Goal: Transaction & Acquisition: Purchase product/service

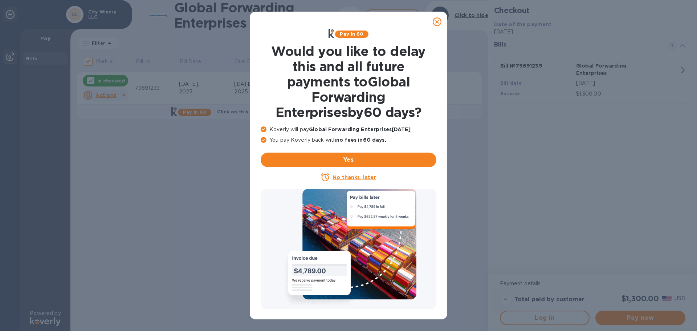
click at [436, 21] on icon at bounding box center [437, 21] width 9 height 9
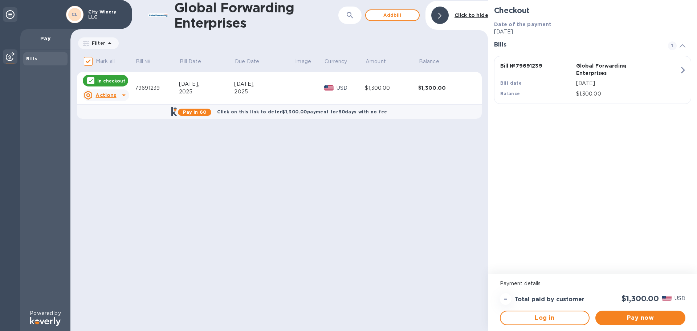
click at [431, 87] on div "$1,300.00" at bounding box center [444, 87] width 53 height 7
click at [636, 319] on span "Pay now" at bounding box center [641, 317] width 78 height 9
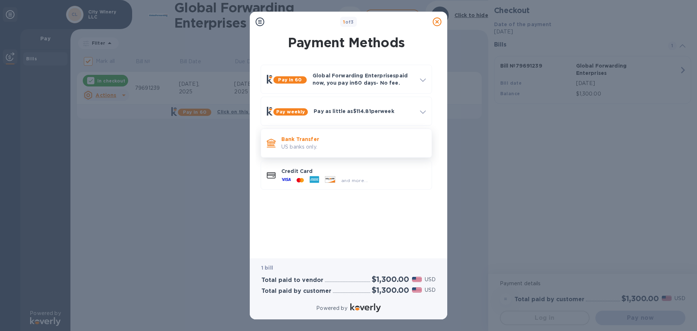
click at [308, 143] on p "US banks only." at bounding box center [354, 147] width 145 height 8
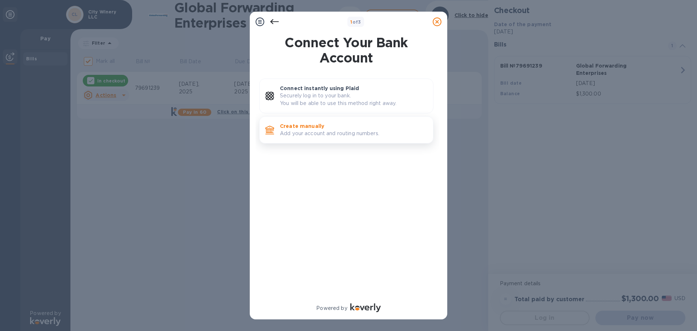
click at [312, 125] on p "Create manually" at bounding box center [353, 125] width 147 height 7
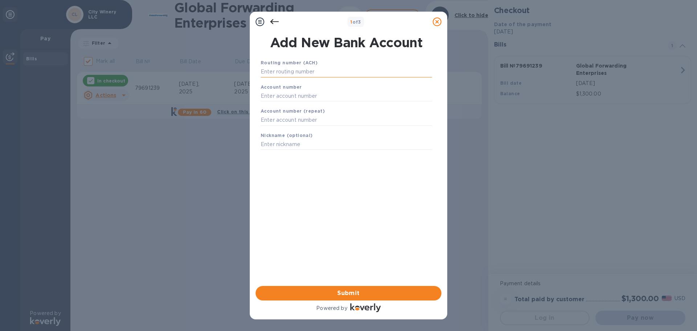
click at [312, 70] on input "text" at bounding box center [346, 71] width 171 height 11
type input "021000021"
click at [311, 103] on input "text" at bounding box center [346, 105] width 171 height 11
type input "767986529"
click at [312, 126] on input "text" at bounding box center [346, 129] width 171 height 11
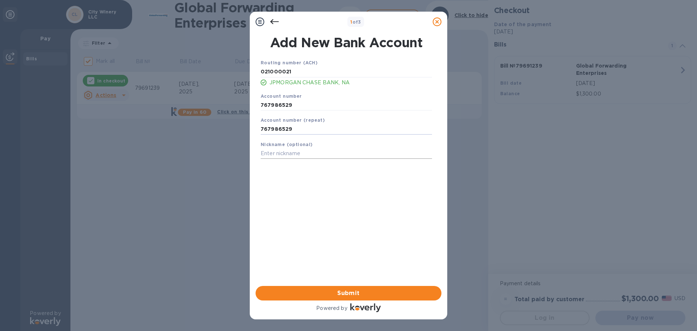
type input "767986529"
click at [311, 155] on input "text" at bounding box center [346, 153] width 171 height 11
click at [311, 151] on input "text" at bounding box center [346, 153] width 171 height 11
type input "City Winery"
click at [338, 293] on span "Submit" at bounding box center [349, 293] width 174 height 9
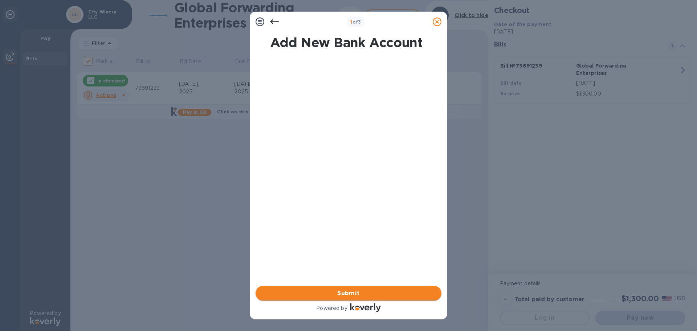
click at [338, 293] on span "Submit" at bounding box center [349, 293] width 174 height 9
